Goal: Task Accomplishment & Management: Use online tool/utility

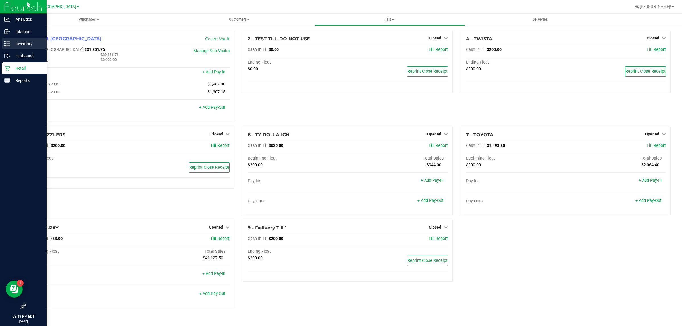
click at [19, 46] on p "Inventory" at bounding box center [27, 43] width 34 height 7
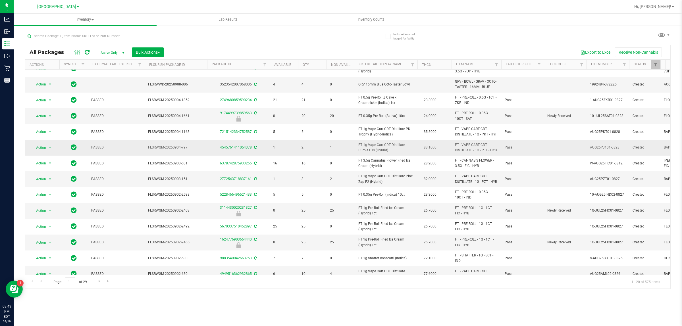
scroll to position [117, 0]
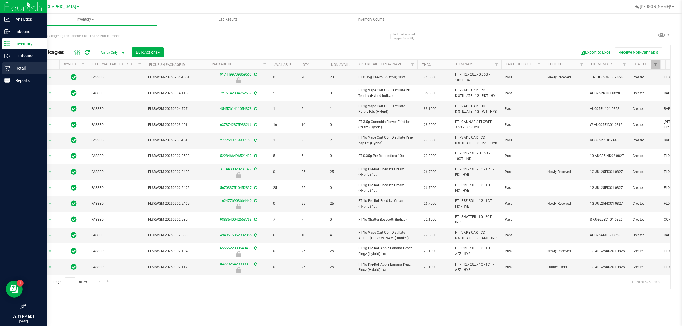
click at [15, 66] on p "Retail" at bounding box center [27, 68] width 34 height 7
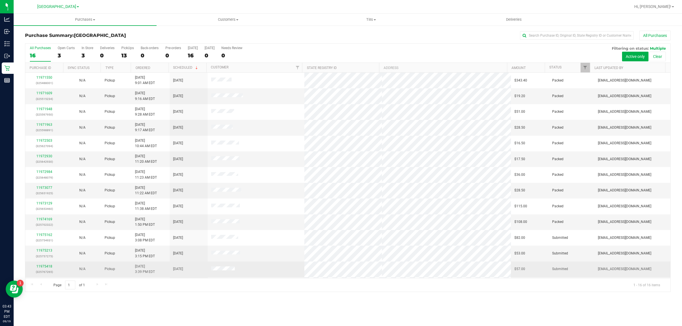
click at [43, 270] on div "11975418 (325767265)" at bounding box center [44, 269] width 31 height 11
click at [43, 268] on link "11975418" at bounding box center [44, 267] width 16 height 4
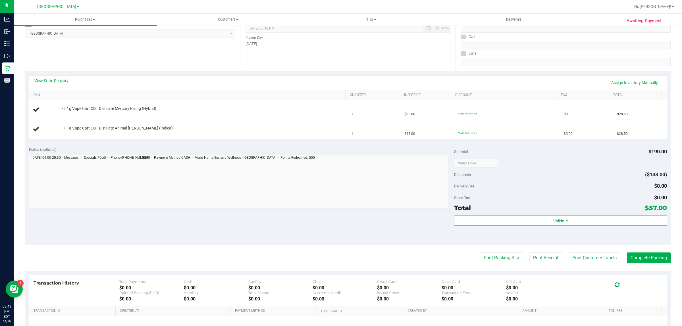
scroll to position [107, 0]
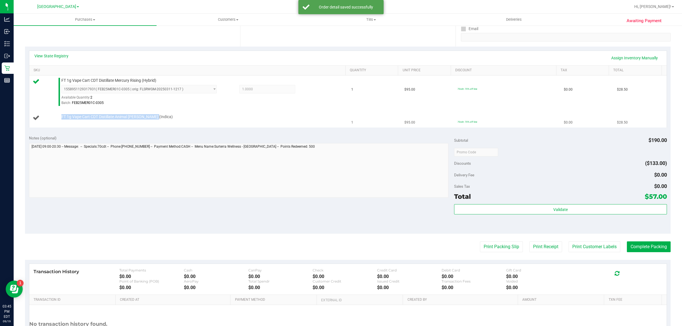
drag, startPoint x: 152, startPoint y: 119, endPoint x: 61, endPoint y: 117, distance: 91.0
click at [61, 117] on div "FT 1g Vape Cart CDT Distillate Animal Larry (Indica)" at bounding box center [201, 117] width 284 height 6
copy span "FT 1g Vape Cart CDT Distillate Animal Larry (Indica)"
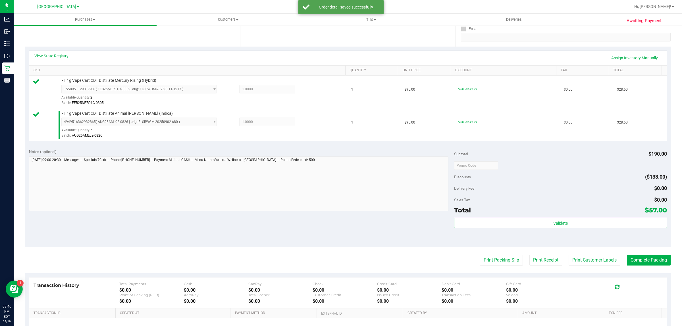
click at [655, 252] on purchase-details "Back Edit Purchase Cancel Purchase View Profile # 11975418 BioTrack ID: - Submi…" at bounding box center [348, 152] width 646 height 456
click at [650, 259] on button "Complete Packing" at bounding box center [649, 260] width 44 height 11
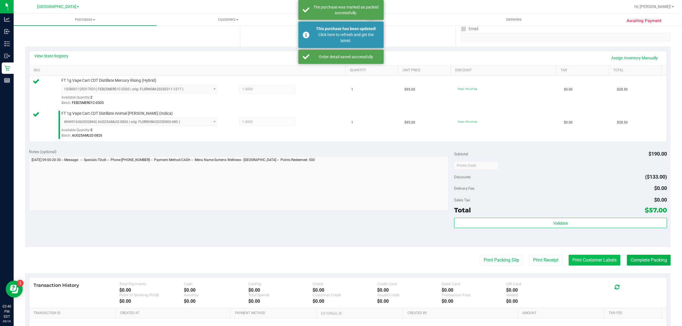
click at [585, 256] on button "Print Customer Labels" at bounding box center [595, 260] width 52 height 11
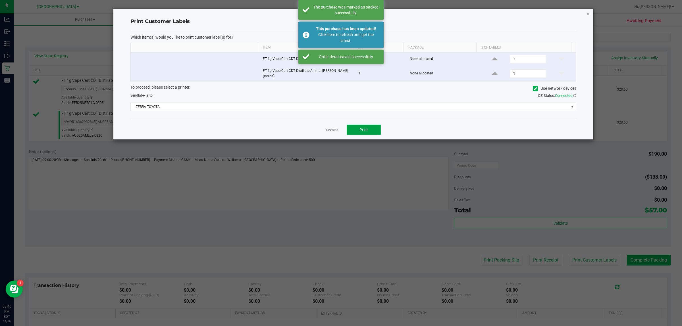
click at [370, 130] on button "Print" at bounding box center [364, 130] width 34 height 10
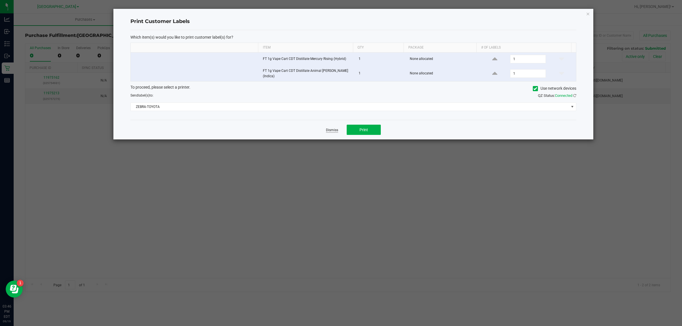
click at [328, 128] on link "Dismiss" at bounding box center [332, 130] width 12 height 5
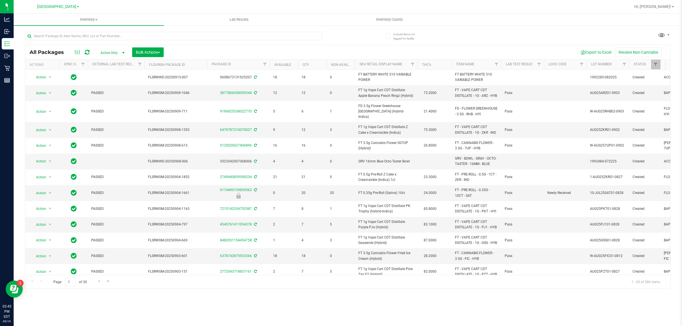
click at [122, 34] on input "text" at bounding box center [173, 36] width 297 height 9
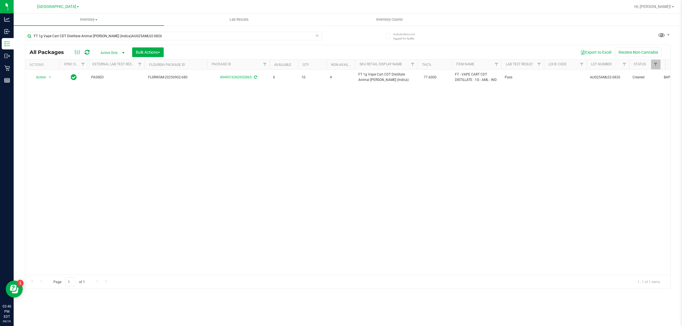
type input "FT 1g Vape Cart CDT Distillate Animal Larry (Indica)AUG25AML02-0826"
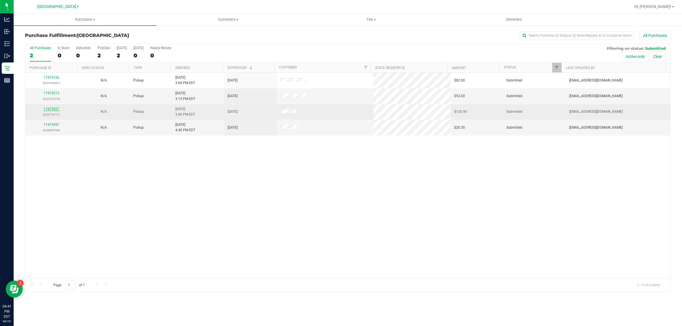
click at [46, 109] on link "11975527" at bounding box center [51, 109] width 16 height 4
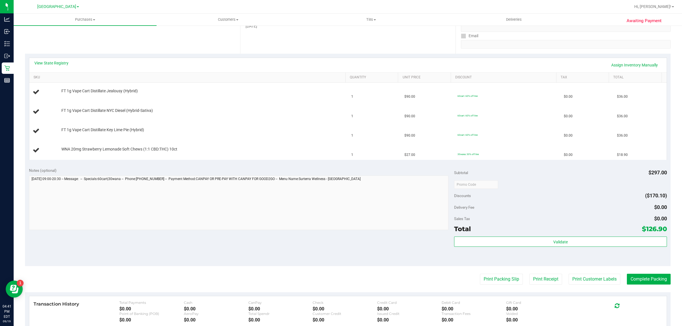
scroll to position [142, 0]
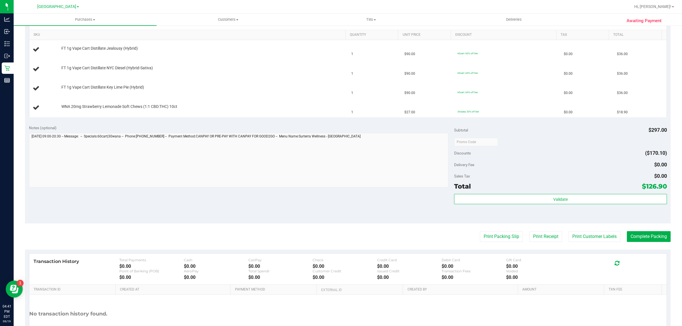
click at [506, 243] on purchase-details "Back Edit Purchase Cancel Purchase View Profile # 11975527 BioTrack ID: - Submi…" at bounding box center [348, 123] width 646 height 468
click at [503, 240] on button "Print Packing Slip" at bounding box center [501, 236] width 43 height 11
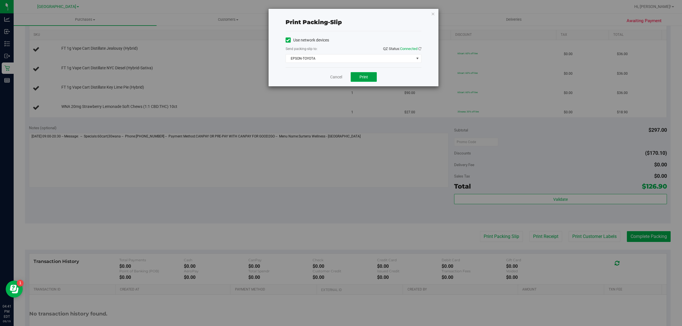
click at [363, 72] on button "Print" at bounding box center [364, 77] width 26 height 10
click at [336, 78] on link "Cancel" at bounding box center [336, 77] width 12 height 6
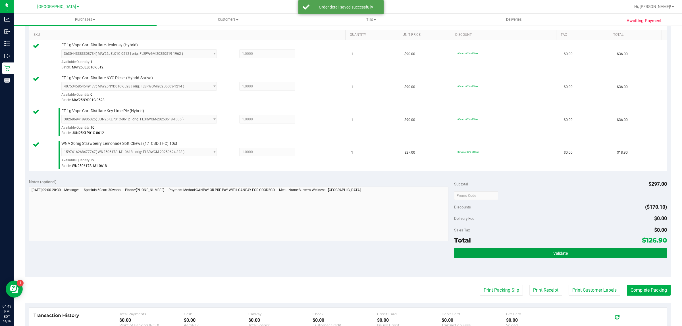
click at [457, 254] on button "Validate" at bounding box center [560, 253] width 213 height 10
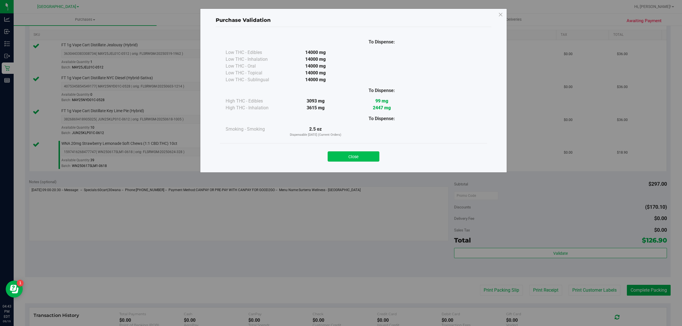
click at [356, 157] on button "Close" at bounding box center [354, 157] width 52 height 10
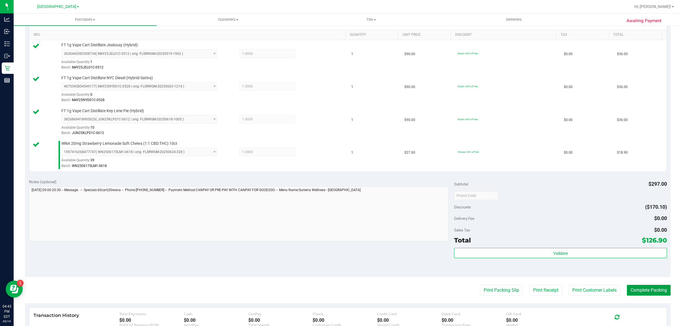
click at [651, 293] on button "Complete Packing" at bounding box center [649, 290] width 44 height 11
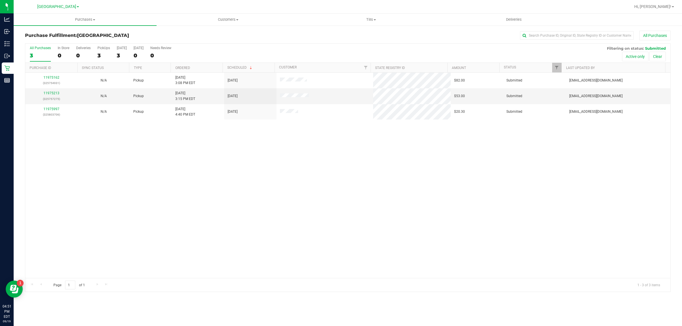
click at [243, 195] on div "11975162 (325754931) N/A Pickup 9/19/2025 3:08 PM EDT 9/19/2025 $82.00 Submitte…" at bounding box center [347, 176] width 645 height 206
click at [666, 6] on span "Hi, [PERSON_NAME]!" at bounding box center [652, 6] width 37 height 5
click at [421, 161] on div "11975162 (325754931) N/A Pickup 9/19/2025 3:08 PM EDT 9/19/2025 $82.00 Submitte…" at bounding box center [347, 176] width 645 height 206
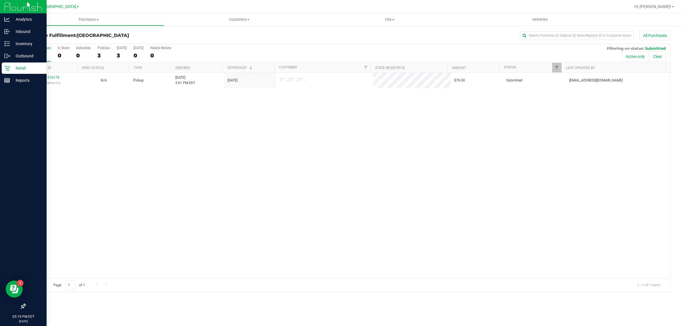
click at [12, 68] on p "Retail" at bounding box center [27, 68] width 34 height 7
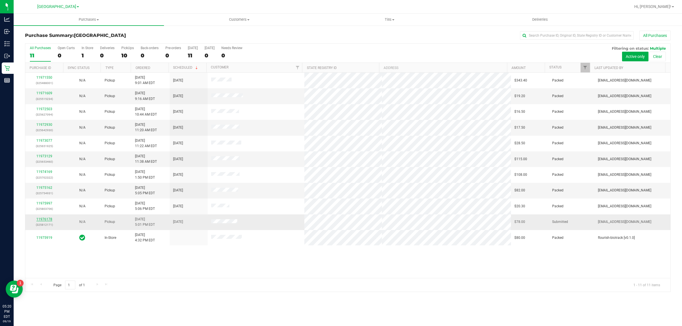
click at [42, 220] on link "11976178" at bounding box center [44, 219] width 16 height 4
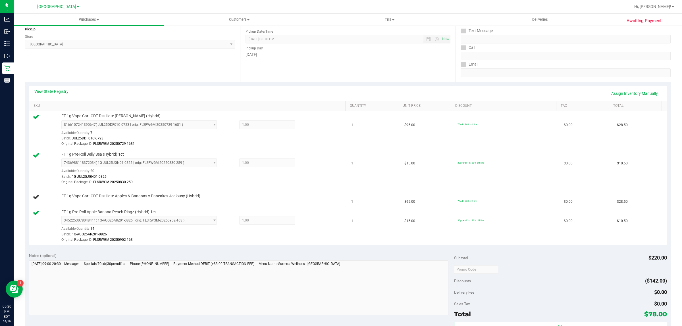
scroll to position [107, 0]
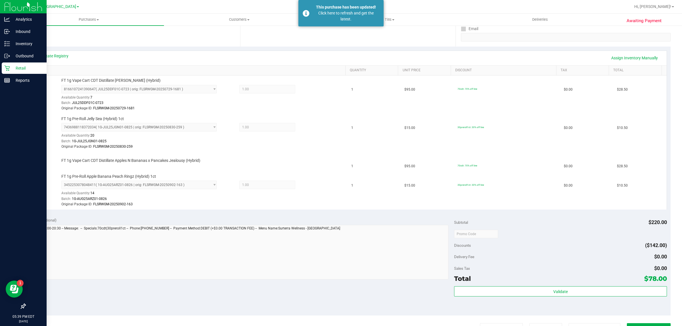
click at [9, 65] on div "Retail" at bounding box center [24, 68] width 45 height 11
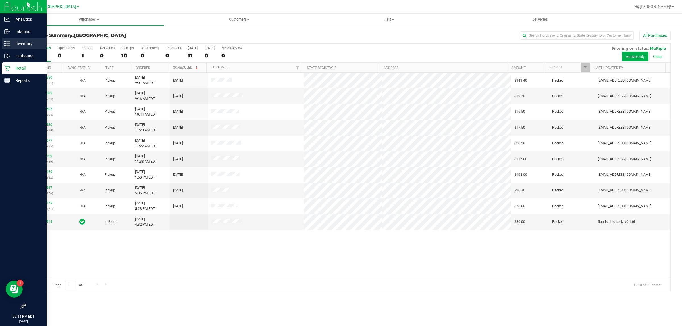
click at [24, 45] on p "Inventory" at bounding box center [27, 43] width 34 height 7
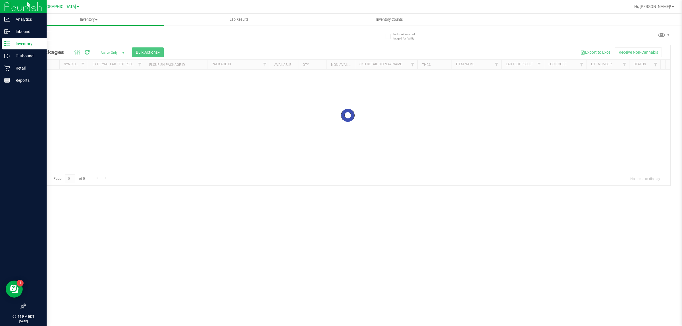
click at [82, 36] on input "text" at bounding box center [173, 36] width 297 height 9
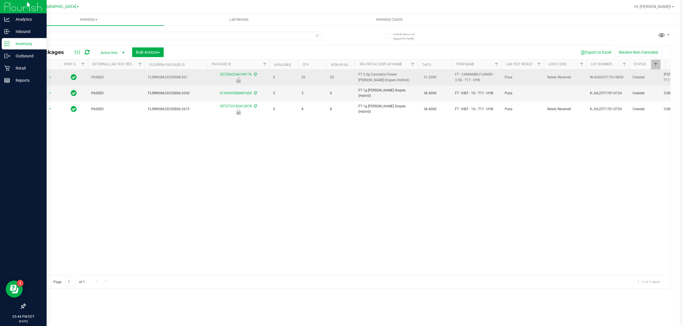
drag, startPoint x: 384, startPoint y: 79, endPoint x: 357, endPoint y: 73, distance: 28.2
click at [357, 73] on td "FT 3.5g Cannabis Flower [PERSON_NAME] Grapes (Hybrid)" at bounding box center [386, 78] width 63 height 16
copy span "FT 3.5g Cannabis Flower [PERSON_NAME] Grapes (Hybrid)"
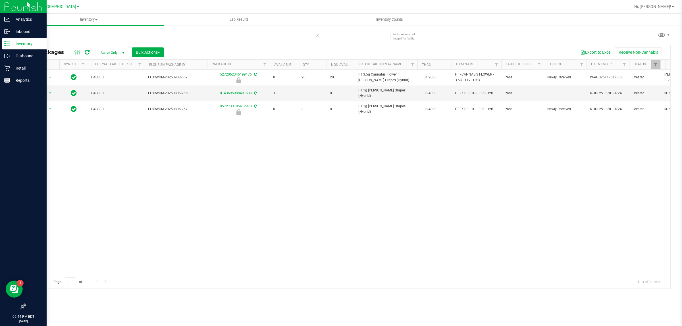
click at [229, 37] on input "t17" at bounding box center [173, 36] width 297 height 9
paste input "FT 3.5g Cannabis Flower [PERSON_NAME] Grapes (Hybrid)"
click at [229, 37] on input "t17FT 3.5g Cannabis Flower [PERSON_NAME] Grapes (Hybrid)" at bounding box center [173, 36] width 297 height 9
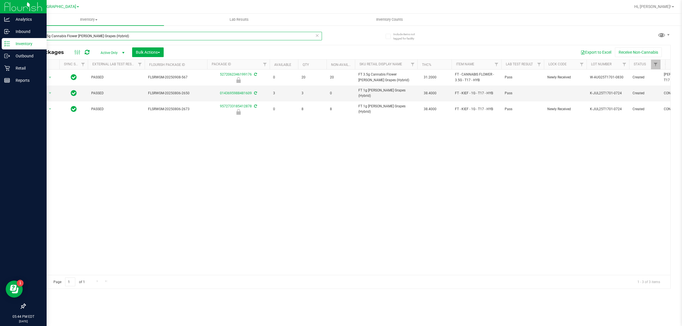
paste input "text"
type input "FT 3.5g Cannabis Flower [PERSON_NAME] Grapes (Hybrid)"
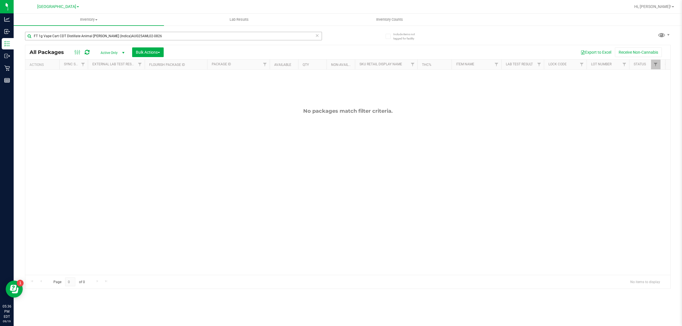
click at [151, 37] on input "FT 1g Vape Cart CDT Distillate Animal [PERSON_NAME] (Indica)AUG25AML02-0826" at bounding box center [173, 36] width 297 height 9
